Goal: Information Seeking & Learning: Find specific fact

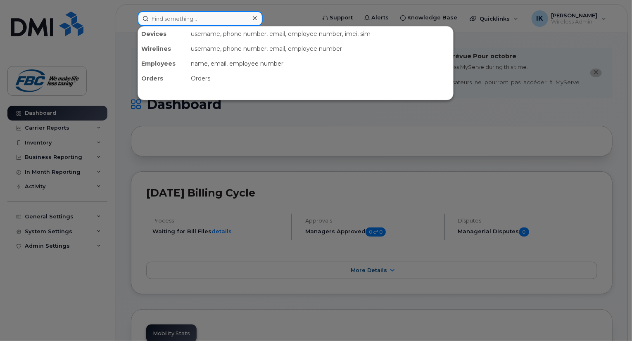
click at [234, 18] on input at bounding box center [199, 18] width 125 height 15
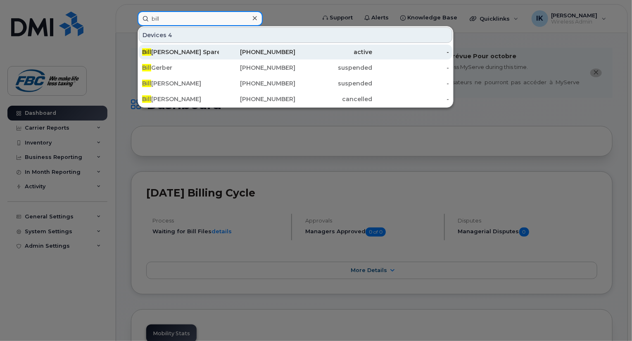
type input "bill"
click at [214, 52] on div "Bill Armstrong Spare" at bounding box center [180, 52] width 77 height 8
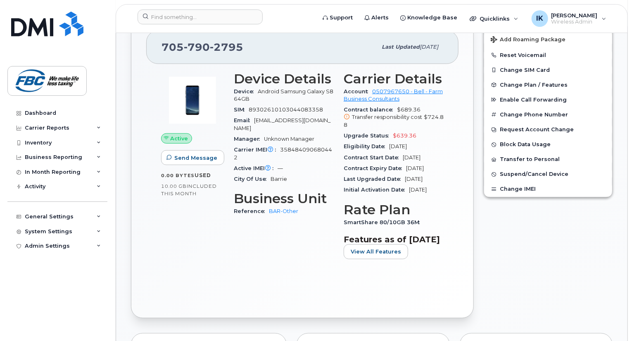
scroll to position [248, 0]
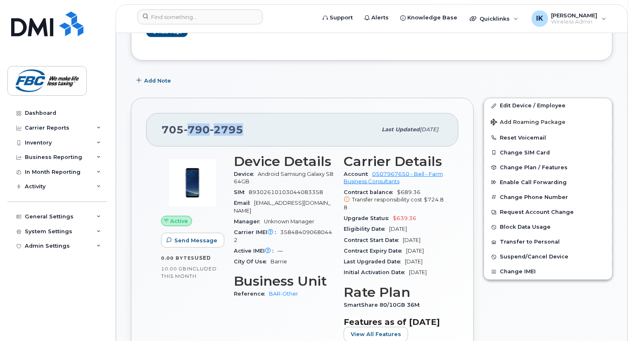
drag, startPoint x: 188, startPoint y: 118, endPoint x: 248, endPoint y: 119, distance: 59.5
click at [248, 121] on div "[PHONE_NUMBER]" at bounding box center [268, 129] width 215 height 17
copy span "790 2795"
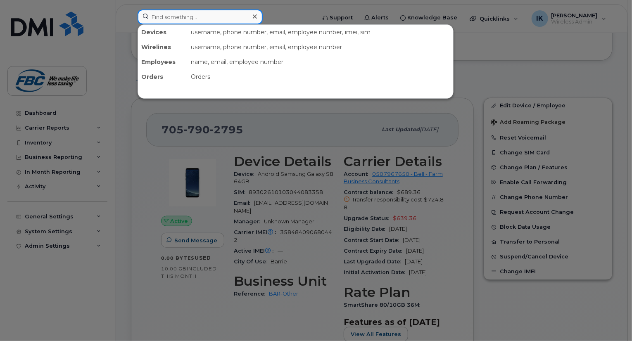
click at [193, 12] on input at bounding box center [199, 16] width 125 height 15
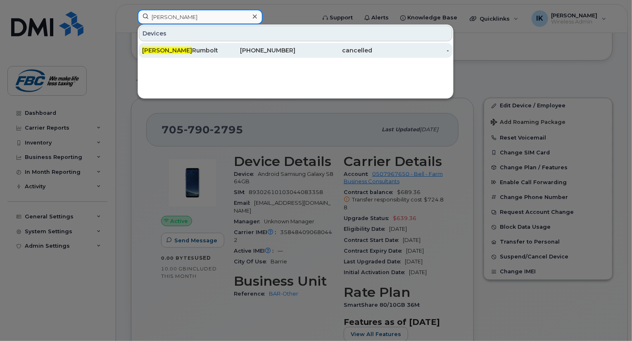
type input "[PERSON_NAME]"
click at [184, 52] on div "[PERSON_NAME]" at bounding box center [180, 50] width 77 height 8
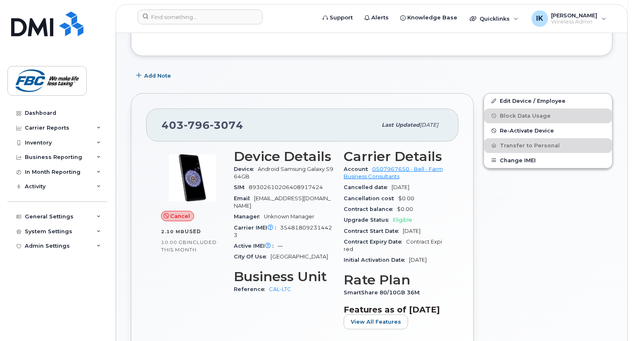
scroll to position [165, 0]
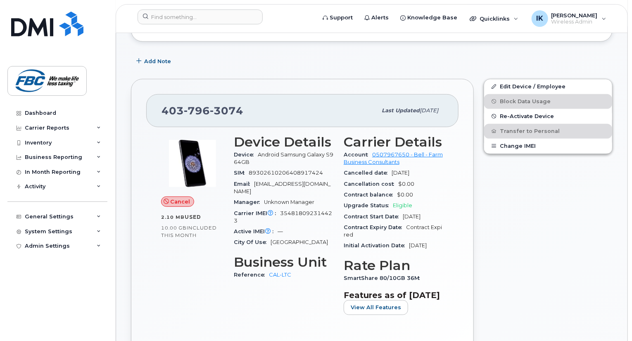
drag, startPoint x: 344, startPoint y: 164, endPoint x: 434, endPoint y: 167, distance: 90.5
click at [434, 168] on div "Cancelled date Oct 09, 2025" at bounding box center [393, 173] width 100 height 11
drag, startPoint x: 346, startPoint y: 174, endPoint x: 428, endPoint y: 175, distance: 81.7
click at [428, 179] on div "Cancellation cost $0.00" at bounding box center [393, 184] width 100 height 11
click at [233, 13] on input at bounding box center [199, 16] width 125 height 15
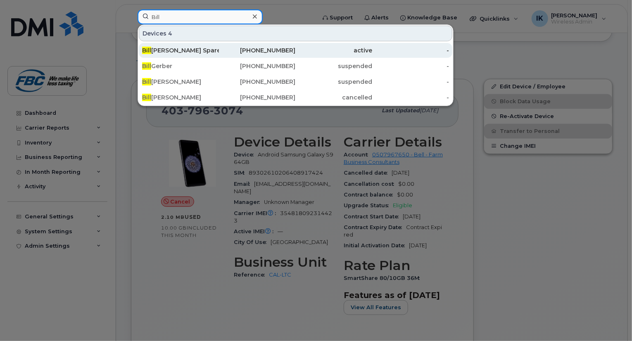
type input "Bill"
click at [194, 52] on div "Bill Armstrong Spare" at bounding box center [180, 50] width 77 height 8
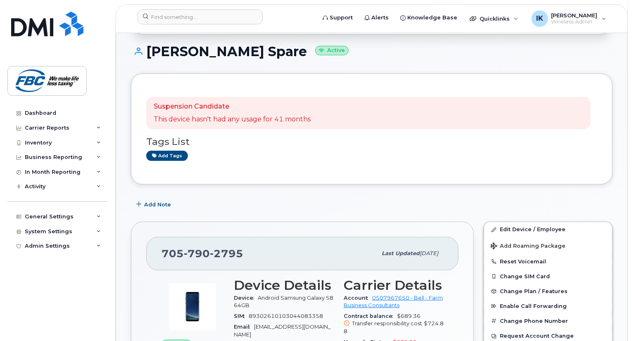
scroll to position [248, 0]
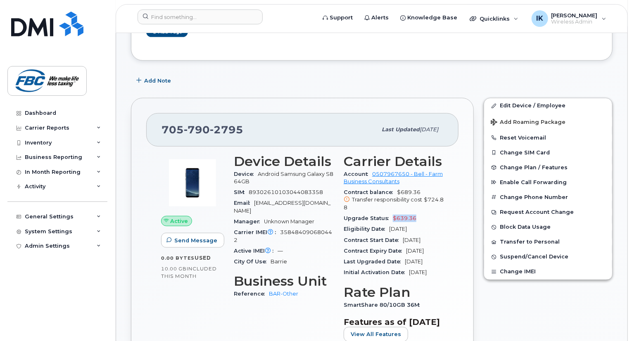
drag, startPoint x: 393, startPoint y: 209, endPoint x: 431, endPoint y: 209, distance: 38.0
click at [431, 213] on div "Upgrade Status $639.36" at bounding box center [393, 218] width 100 height 11
drag, startPoint x: 425, startPoint y: 192, endPoint x: 425, endPoint y: 202, distance: 9.9
click at [425, 202] on div "Transfer responsibility cost $724.88" at bounding box center [393, 203] width 100 height 15
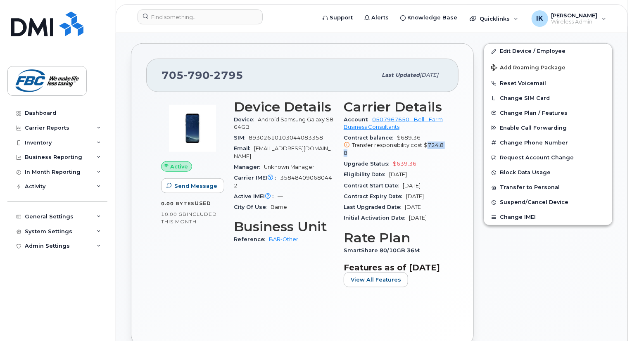
scroll to position [289, 0]
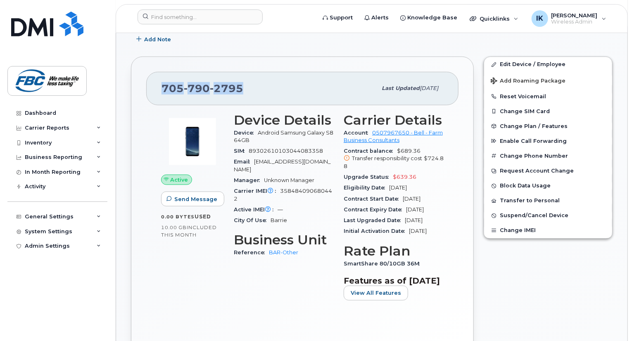
drag, startPoint x: 163, startPoint y: 76, endPoint x: 244, endPoint y: 79, distance: 81.0
click at [244, 80] on div "[PHONE_NUMBER]" at bounding box center [268, 88] width 215 height 17
drag, startPoint x: 405, startPoint y: 212, endPoint x: 455, endPoint y: 212, distance: 50.4
click at [455, 212] on div "Active Send Message 0.00 Bytes  used 10.00 GB  included this month Device Detai…" at bounding box center [302, 224] width 312 height 239
drag, startPoint x: 235, startPoint y: 123, endPoint x: 255, endPoint y: 129, distance: 21.7
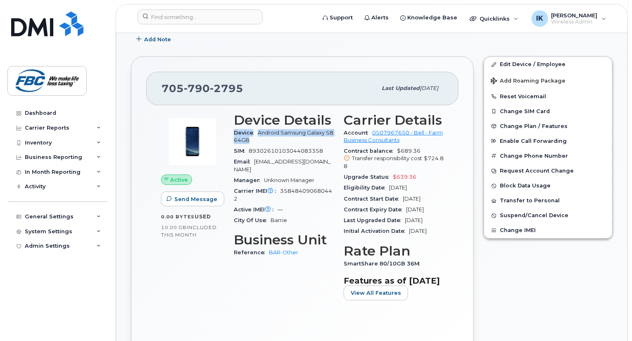
click at [255, 129] on div "Device Android Samsung Galaxy S8 64GB" at bounding box center [284, 137] width 100 height 19
drag, startPoint x: 241, startPoint y: 80, endPoint x: 161, endPoint y: 78, distance: 80.1
click at [161, 80] on div "[PHONE_NUMBER]" at bounding box center [268, 88] width 215 height 17
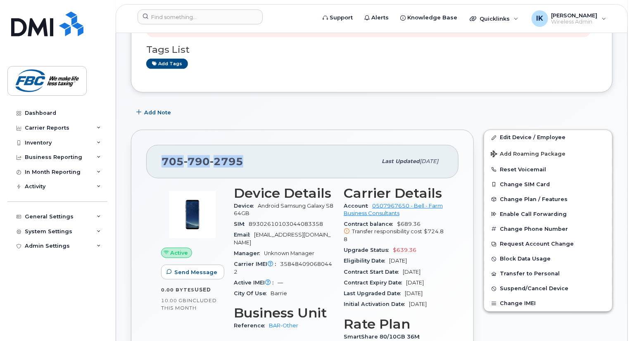
scroll to position [248, 0]
